Goal: Book appointment/travel/reservation

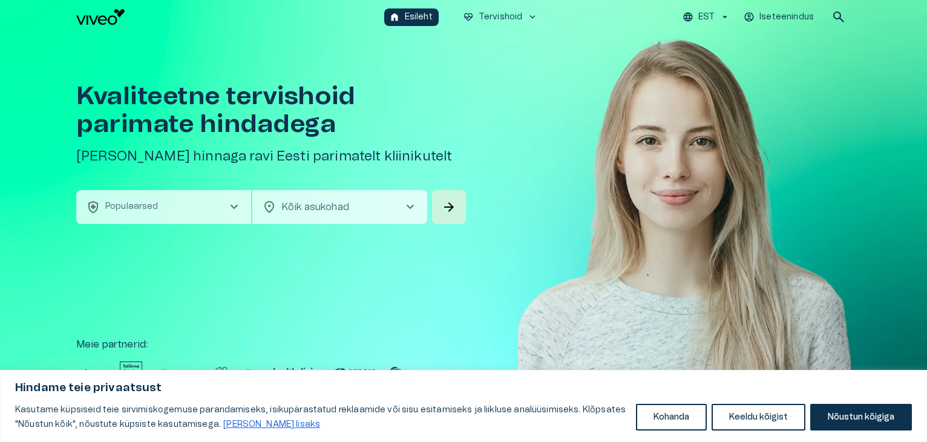
click at [227, 203] on span "chevron_right" at bounding box center [234, 207] width 15 height 15
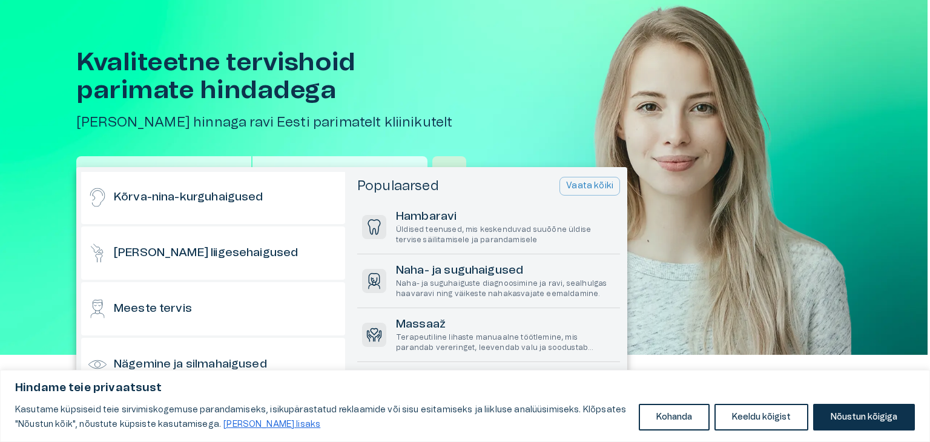
scroll to position [338, 0]
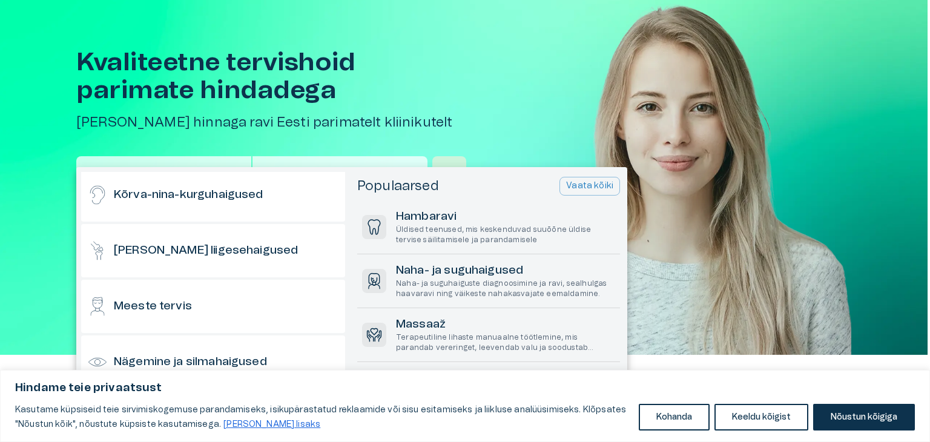
click at [275, 248] on div "[PERSON_NAME] liigesehaigused" at bounding box center [213, 250] width 264 height 53
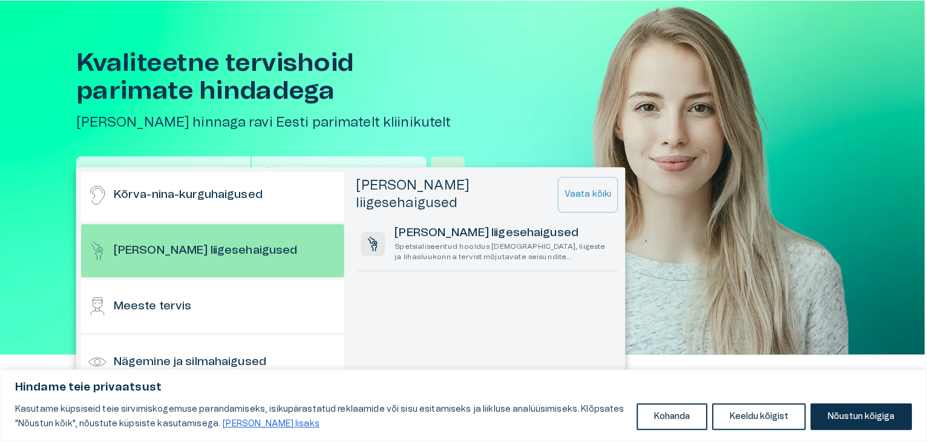
scroll to position [0, 0]
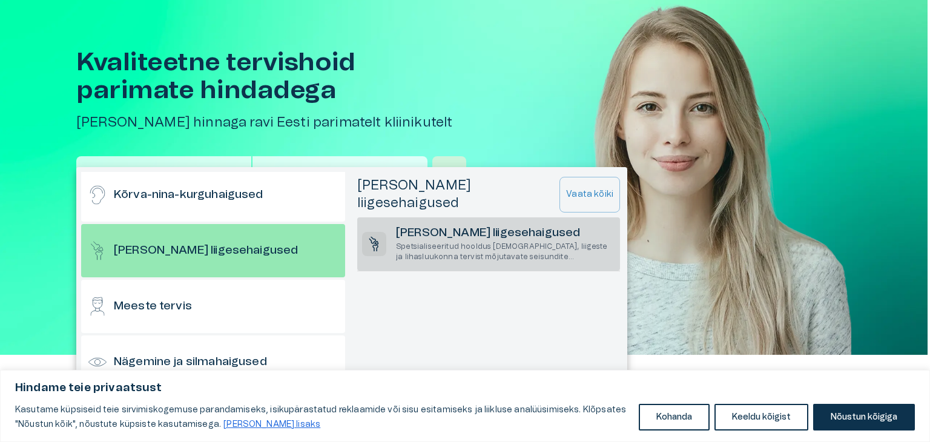
click at [480, 242] on p "Spetsialiseeritud hooldus [DEMOGRAPHIC_DATA], liigeste ja lihasluukonna tervist…" at bounding box center [505, 252] width 219 height 21
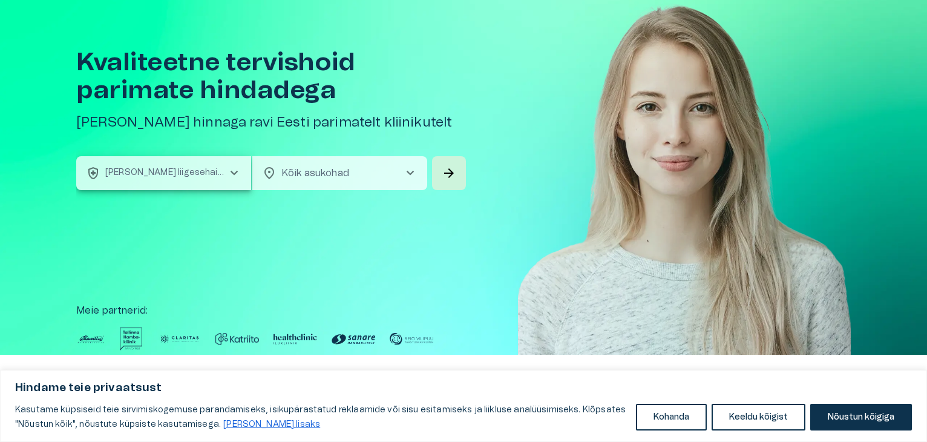
click at [407, 170] on span "chevron_right" at bounding box center [410, 173] width 15 height 15
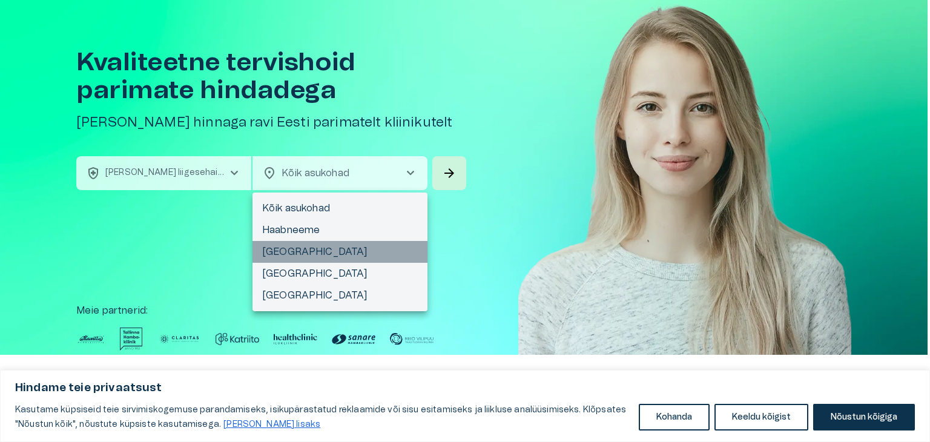
click at [329, 246] on li "[GEOGRAPHIC_DATA]" at bounding box center [339, 252] width 175 height 22
type input "**********"
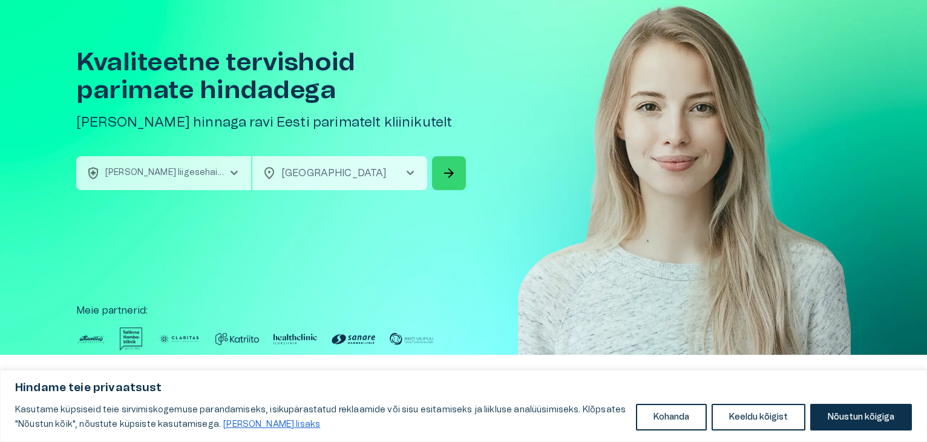
click at [446, 176] on span "arrow_forward" at bounding box center [449, 173] width 15 height 15
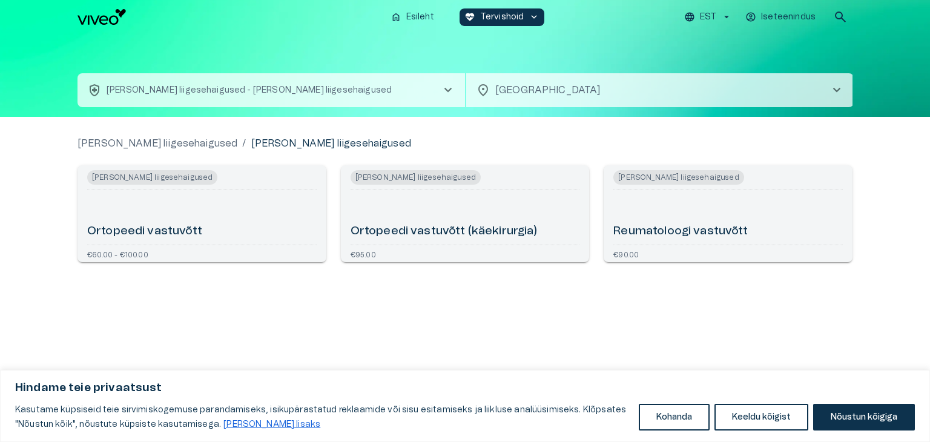
click at [834, 88] on span "chevron_right" at bounding box center [836, 90] width 15 height 15
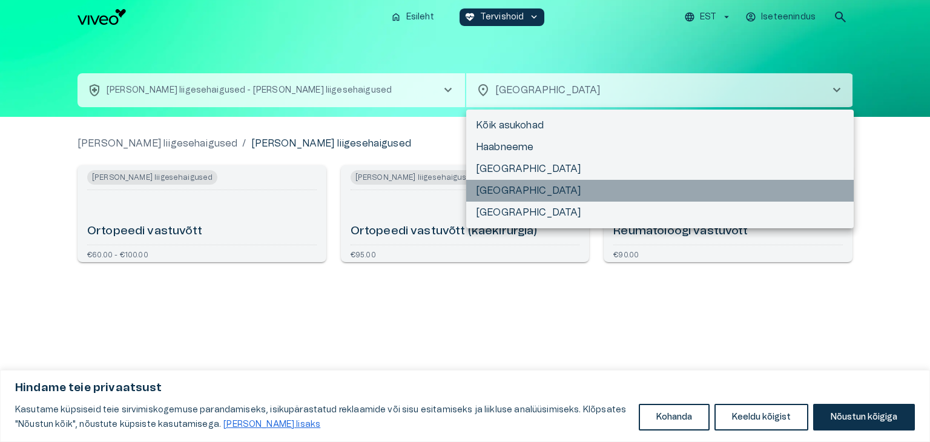
click at [562, 194] on li "[GEOGRAPHIC_DATA]" at bounding box center [659, 191] width 387 height 22
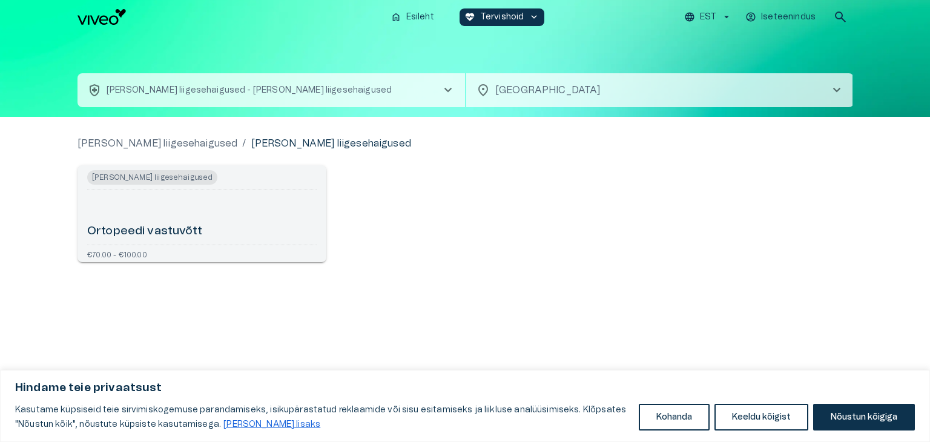
click at [141, 234] on h6 "Ortopeedi vastuvõtt" at bounding box center [144, 231] width 115 height 16
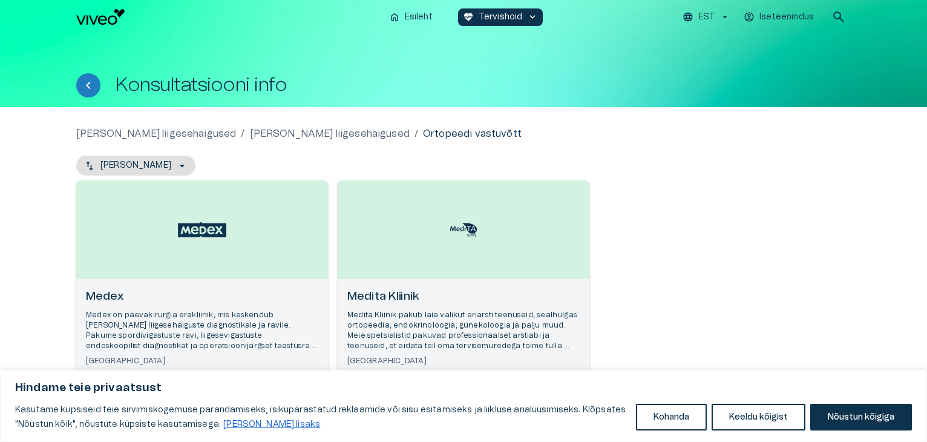
scroll to position [68, 0]
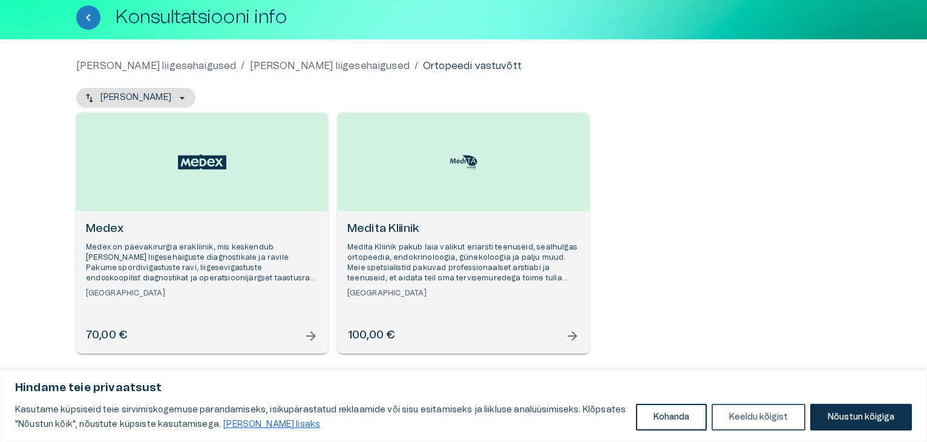
click at [748, 415] on button "Keeldu kõigist" at bounding box center [759, 417] width 94 height 27
